Goal: Task Accomplishment & Management: Manage account settings

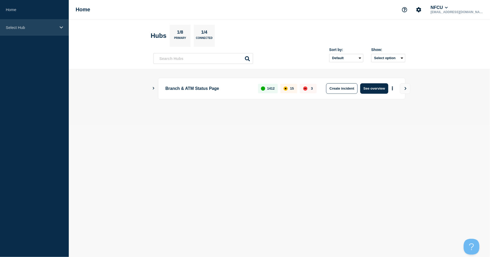
click at [51, 30] on div "Select Hub" at bounding box center [34, 27] width 69 height 16
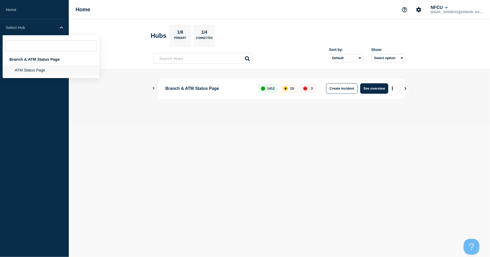
click at [39, 71] on li "ATM Status Page" at bounding box center [51, 70] width 97 height 11
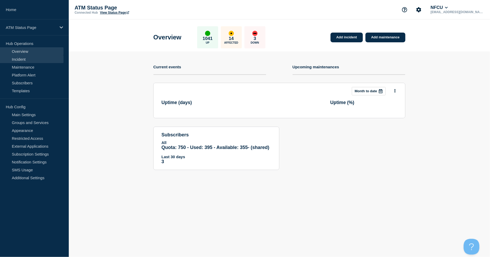
click at [40, 62] on link "Incident" at bounding box center [32, 59] width 64 height 8
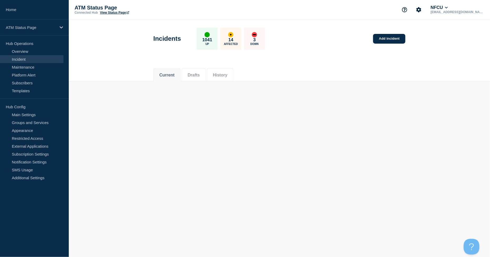
click at [228, 80] on li "History" at bounding box center [220, 74] width 27 height 13
click at [224, 75] on button "History" at bounding box center [220, 75] width 14 height 5
click at [200, 76] on button "Drafts" at bounding box center [194, 75] width 12 height 5
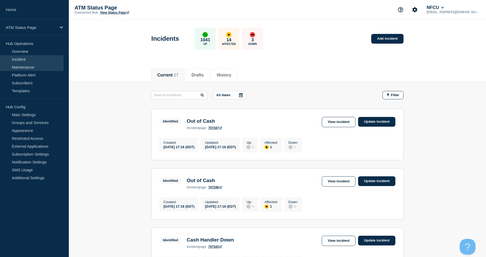
click at [38, 68] on link "Maintenance" at bounding box center [32, 67] width 64 height 8
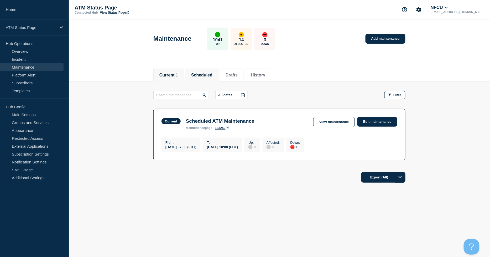
click at [208, 79] on li "Scheduled" at bounding box center [201, 74] width 33 height 13
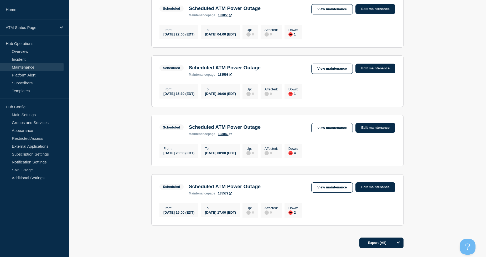
scroll to position [175, 0]
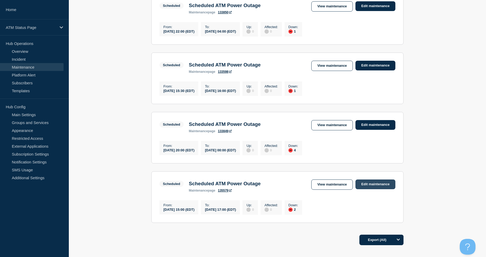
click at [374, 189] on link "Edit maintenance" at bounding box center [375, 184] width 40 height 10
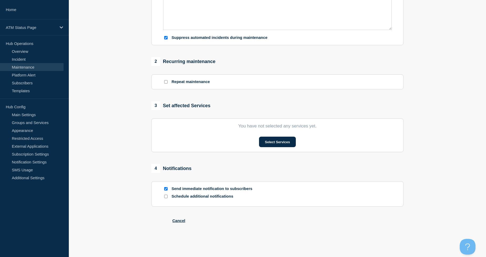
type input "Scheduled ATM Power Outage"
type input "2025-09-27"
type input "15:00"
type input "2025-09-28"
type input "17:00"
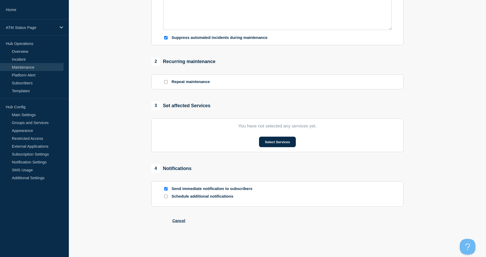
checkbox input "true"
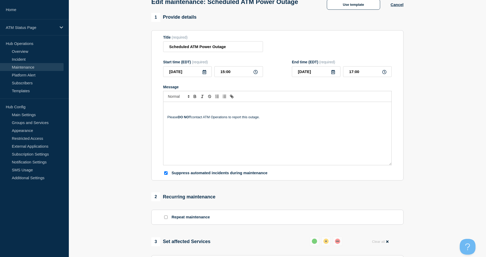
scroll to position [29, 0]
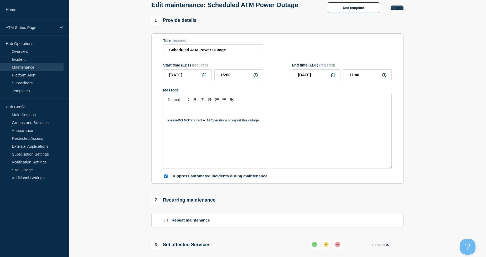
click at [396, 10] on button "Cancel" at bounding box center [396, 8] width 13 height 4
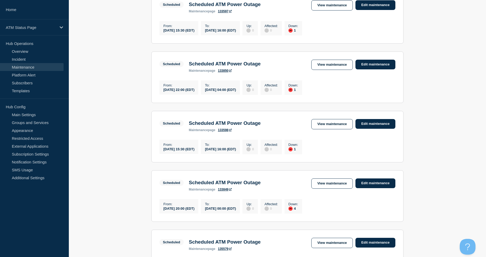
scroll to position [219, 0]
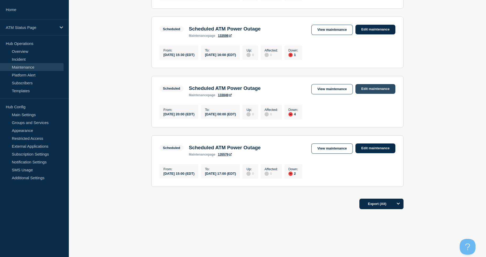
click at [379, 87] on link "Edit maintenance" at bounding box center [375, 89] width 40 height 10
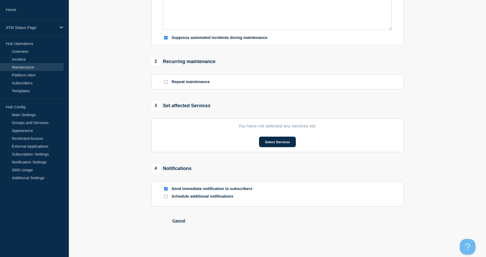
type input "Scheduled ATM Power Outage"
type input "2025-09-19"
type input "20:00"
type input "2025-09-20"
type input "00:00"
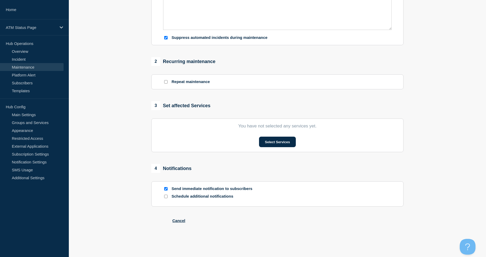
checkbox input "true"
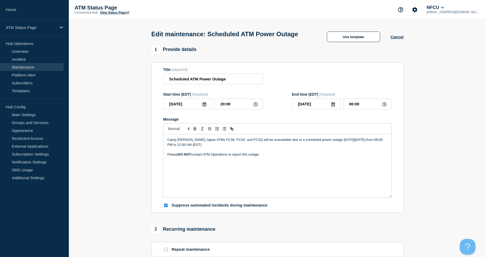
click at [395, 42] on div "Use template Cancel" at bounding box center [359, 36] width 87 height 10
click at [394, 39] on button "Cancel" at bounding box center [396, 37] width 13 height 4
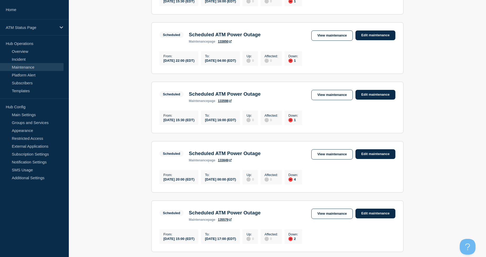
scroll to position [219, 0]
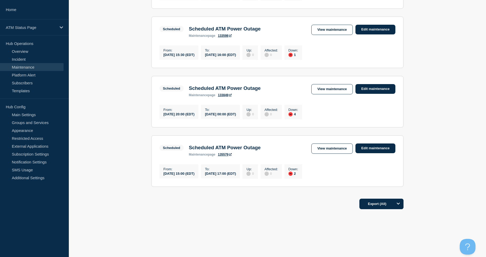
click at [416, 170] on main "All dates Filter Scheduled 1 Down Scheduled ATM Power Outage From 2025-09-09 15…" at bounding box center [277, 33] width 417 height 324
click at [373, 148] on link "Edit maintenance" at bounding box center [375, 148] width 40 height 10
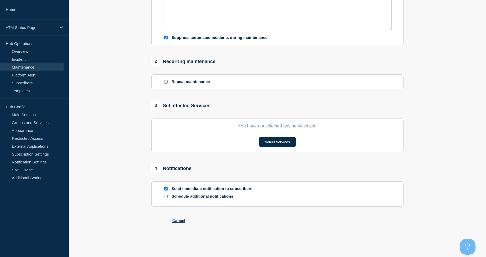
type input "Scheduled ATM Power Outage"
type input "2025-09-27"
type input "15:00"
type input "2025-09-28"
type input "17:00"
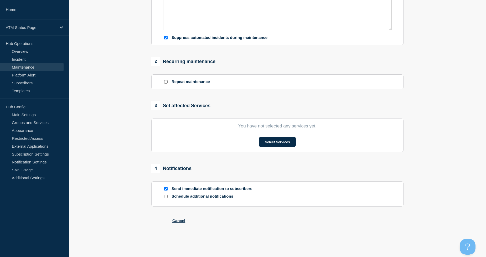
checkbox input "true"
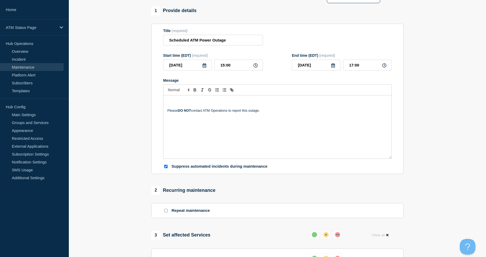
scroll to position [38, 0]
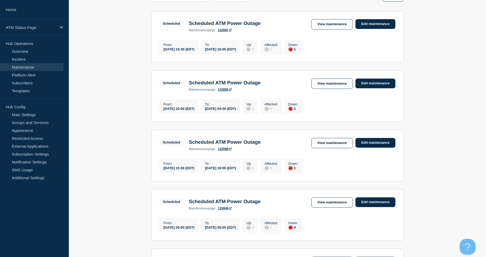
scroll to position [87, 0]
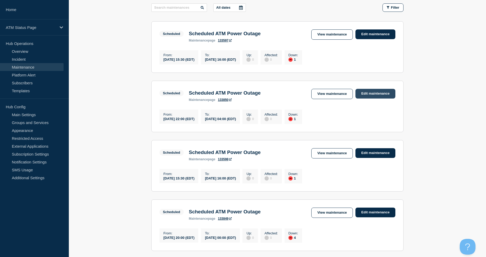
click at [384, 96] on link "Edit maintenance" at bounding box center [375, 94] width 40 height 10
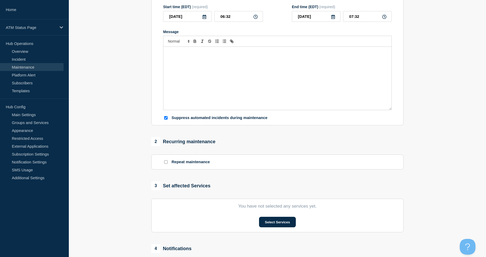
type input "Scheduled ATM Power Outage"
type input "2025-09-10"
type input "22:00"
type input "2025-09-11"
type input "04:00"
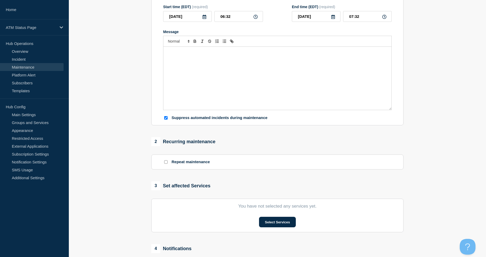
checkbox input "true"
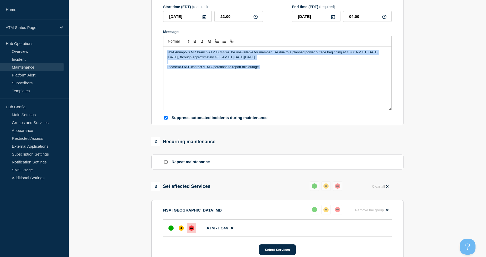
drag, startPoint x: 276, startPoint y: 75, endPoint x: 138, endPoint y: 59, distance: 138.2
click at [138, 59] on section "1 Provide details Title (required) Scheduled ATM Power Outage Start time (EDT) …" at bounding box center [277, 154] width 417 height 392
copy div "NSA Annapolis MD branch ATM FC44 will be unavailable for member use due to a pl…"
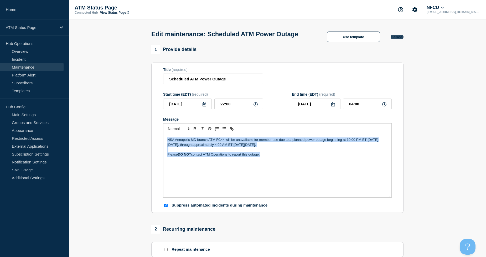
click at [395, 39] on button "Cancel" at bounding box center [396, 37] width 13 height 4
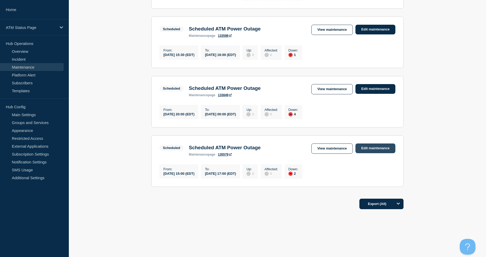
click at [376, 149] on link "Edit maintenance" at bounding box center [375, 148] width 40 height 10
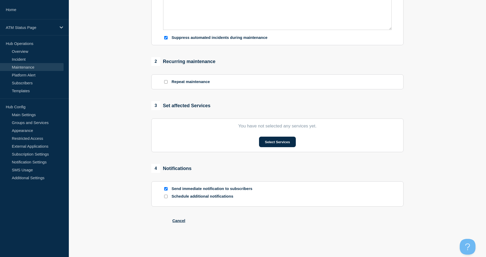
type input "Scheduled ATM Power Outage"
type input "2025-09-27"
type input "15:00"
type input "2025-09-28"
type input "17:00"
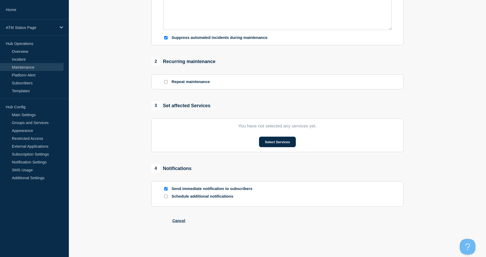
checkbox input "true"
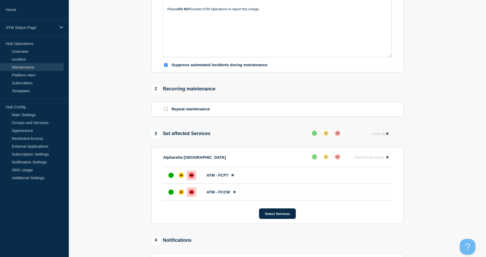
scroll to position [67, 0]
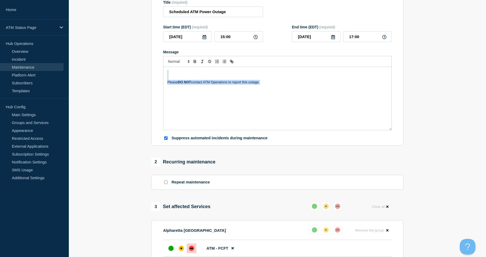
drag, startPoint x: 204, startPoint y: 92, endPoint x: 148, endPoint y: 82, distance: 56.7
click at [148, 82] on div "1 Provide details Title (required) Scheduled ATM Power Outage Start time (EDT) …" at bounding box center [277, 182] width 258 height 409
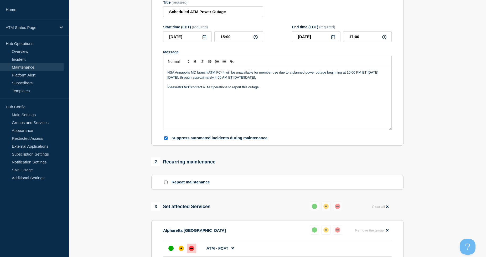
click at [170, 80] on p "NSA Annapolis MD branch ATM FC44 will be unavailable for member use due to a pl…" at bounding box center [277, 75] width 220 height 10
click at [287, 106] on div "Alpharetta GA branch ATMs FCCW & FCFT will be unavailable for member use due to…" at bounding box center [277, 98] width 228 height 63
click at [319, 126] on div "Alpharetta GA branch ATMs FCCW & FCFT will be unavailable for member use due to…" at bounding box center [277, 98] width 228 height 63
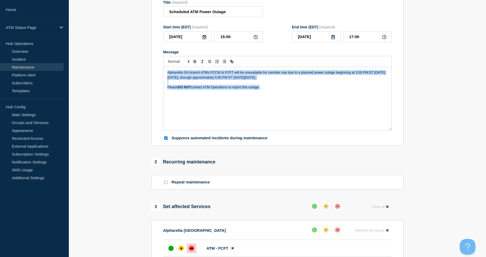
copy div "Alpharetta GA branch ATMs FCCW & FCFT will be unavailable for member use due to…"
click at [299, 112] on div "Alpharetta GA branch ATMs FCCW & FCFT will be unavailable for member use due to…" at bounding box center [277, 98] width 228 height 63
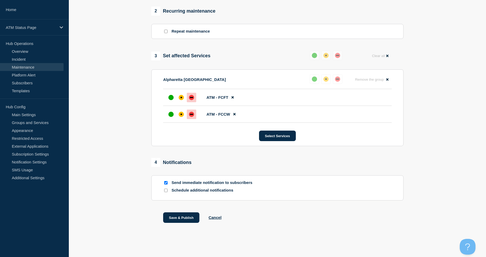
scroll to position [229, 0]
click at [176, 219] on button "Save & Publish" at bounding box center [181, 217] width 36 height 10
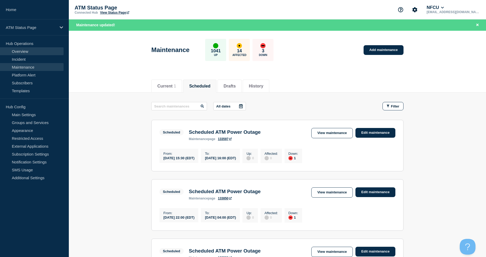
click at [17, 51] on link "Overview" at bounding box center [32, 51] width 64 height 8
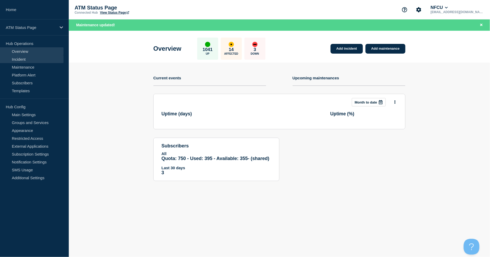
click at [24, 58] on link "Incident" at bounding box center [32, 59] width 64 height 8
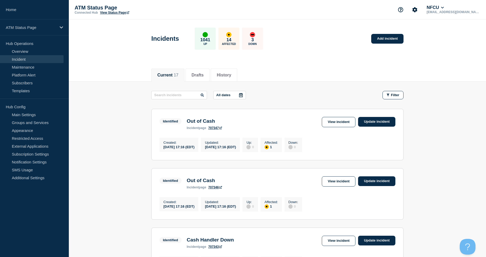
drag, startPoint x: 453, startPoint y: 133, endPoint x: 453, endPoint y: 110, distance: 22.8
